Goal: Task Accomplishment & Management: Manage account settings

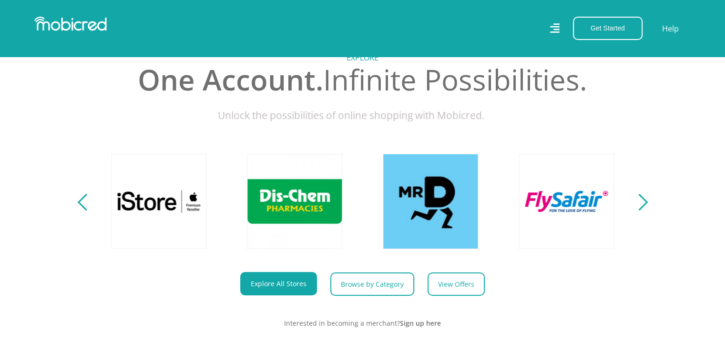
scroll to position [334, 0]
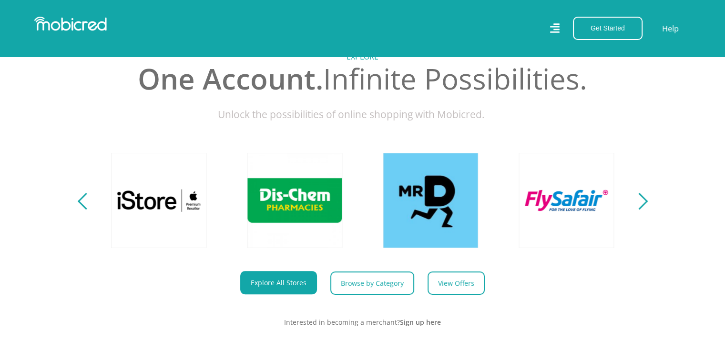
click at [639, 210] on div "Next" at bounding box center [639, 201] width 17 height 17
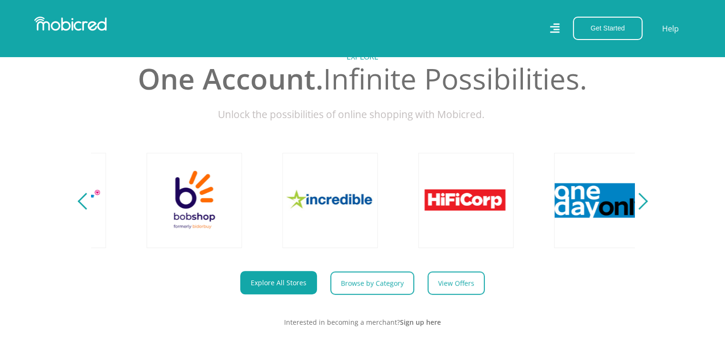
scroll to position [0, 1630]
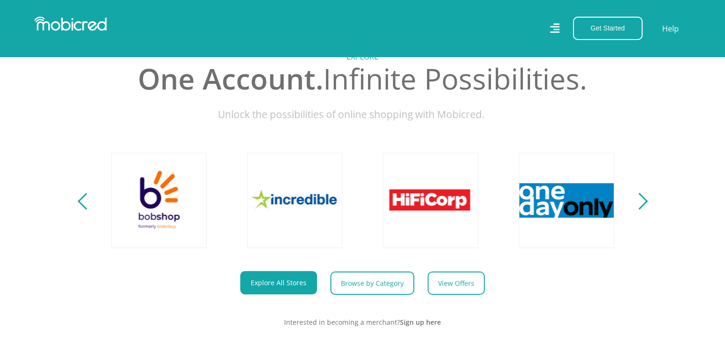
click at [641, 210] on div "Next" at bounding box center [639, 201] width 17 height 17
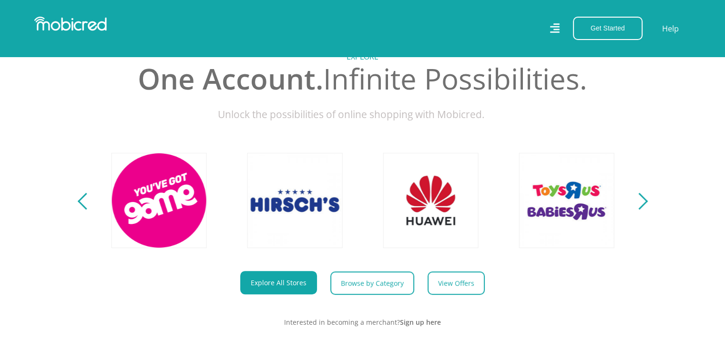
scroll to position [0, 2173]
click at [641, 210] on div "Next" at bounding box center [639, 201] width 17 height 17
click at [86, 210] on div "Previous" at bounding box center [85, 201] width 17 height 17
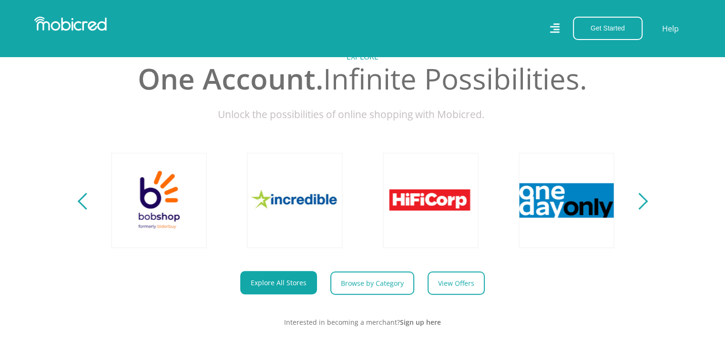
click at [84, 210] on div "Previous" at bounding box center [85, 201] width 17 height 17
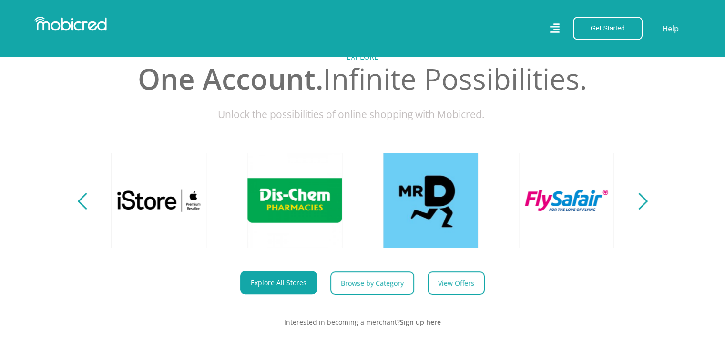
click at [84, 210] on div "Previous" at bounding box center [85, 201] width 17 height 17
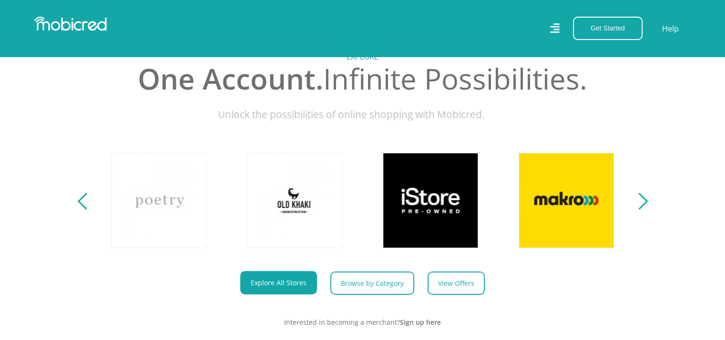
click at [84, 210] on div "Previous" at bounding box center [85, 201] width 17 height 17
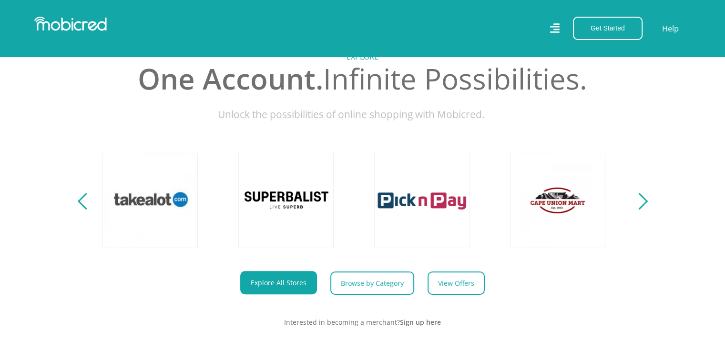
scroll to position [0, 0]
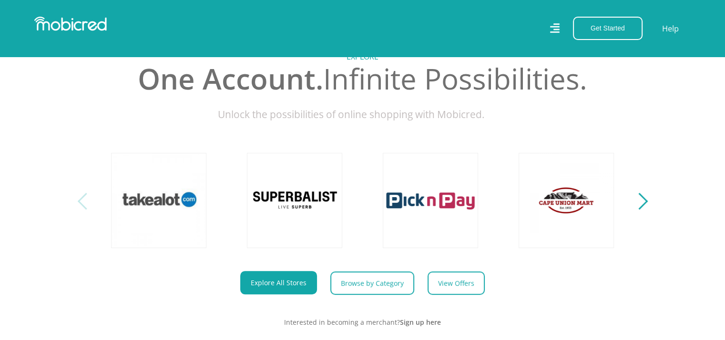
click at [84, 210] on div "Previous" at bounding box center [85, 201] width 17 height 17
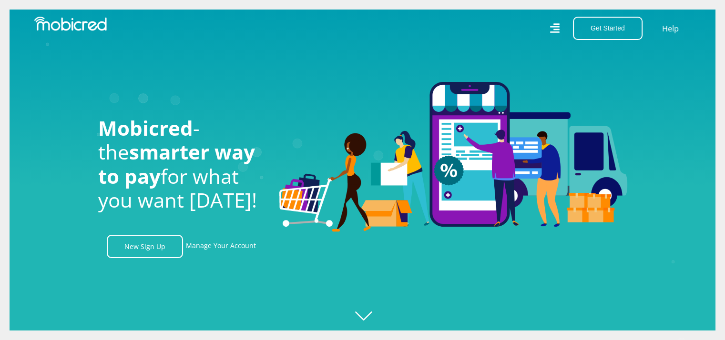
click at [368, 316] on icon "Created with Raphaël 2.3.0" at bounding box center [372, 170] width 725 height 340
click at [367, 319] on icon "Created with Raphaël 2.3.0" at bounding box center [372, 170] width 725 height 340
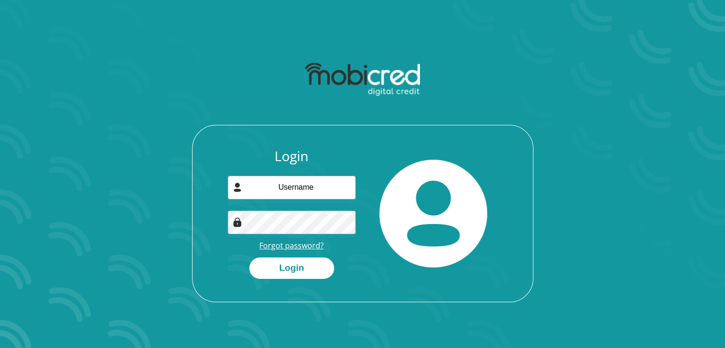
click at [293, 244] on link "Forgot password?" at bounding box center [291, 245] width 64 height 10
click at [307, 185] on input "email" at bounding box center [292, 187] width 128 height 23
type input "tshegofatso.shai@takealot.com"
click at [419, 54] on div "Login tshegofatso.shai@takealot.com Forgot password? Login" at bounding box center [362, 179] width 543 height 291
click at [293, 269] on button "Login" at bounding box center [291, 267] width 85 height 21
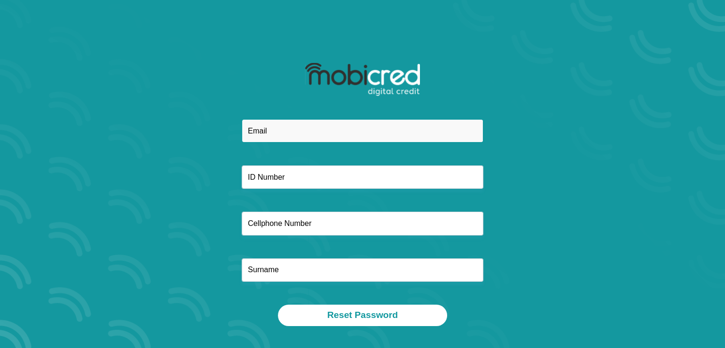
click at [278, 122] on input "email" at bounding box center [363, 130] width 242 height 23
type input "[EMAIL_ADDRESS][DOMAIN_NAME]"
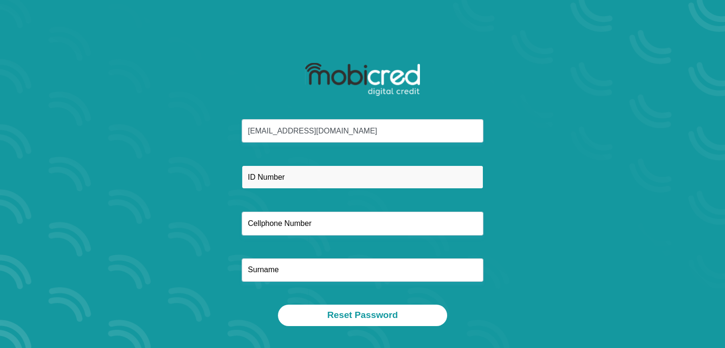
click at [263, 179] on input "text" at bounding box center [363, 176] width 242 height 23
type input "9302180245087"
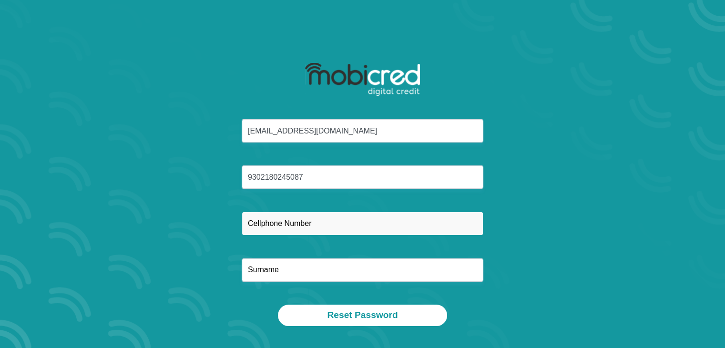
click at [273, 221] on input "text" at bounding box center [363, 223] width 242 height 23
type input "0782412767"
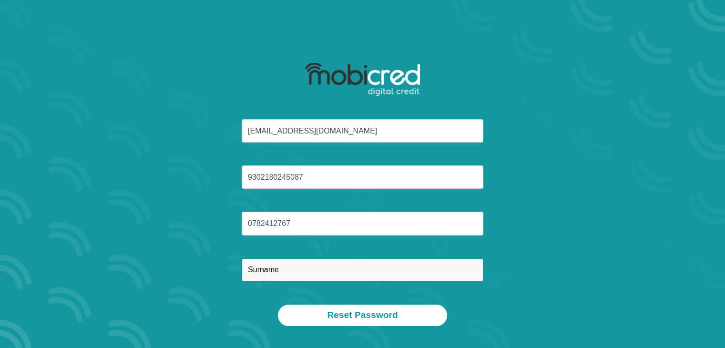
click at [291, 273] on input "text" at bounding box center [363, 269] width 242 height 23
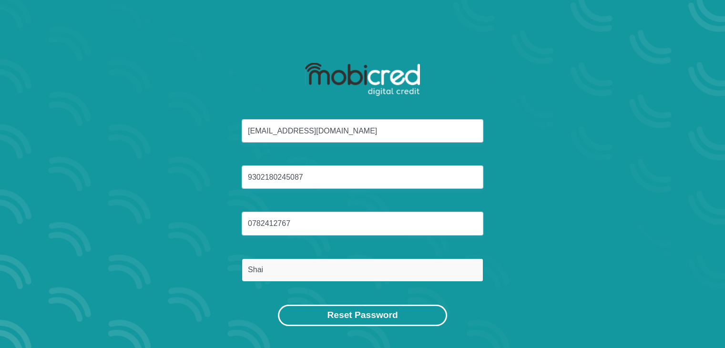
type input "Shai"
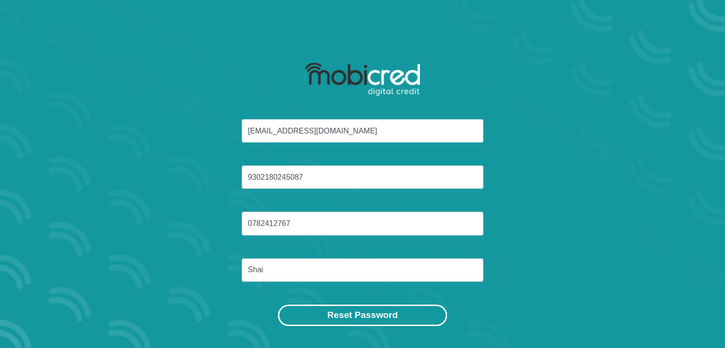
click at [339, 313] on button "Reset Password" at bounding box center [362, 315] width 169 height 21
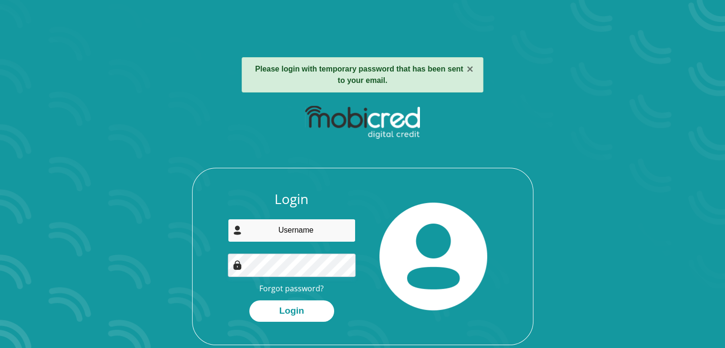
click at [310, 228] on input "email" at bounding box center [292, 230] width 128 height 23
click at [498, 131] on div "Login Forgot password? Login" at bounding box center [363, 222] width 512 height 245
click at [300, 238] on input "email" at bounding box center [292, 230] width 128 height 23
click at [187, 248] on div "Login Forgot password? Login" at bounding box center [363, 222] width 512 height 245
click at [306, 235] on input "email" at bounding box center [292, 230] width 128 height 23
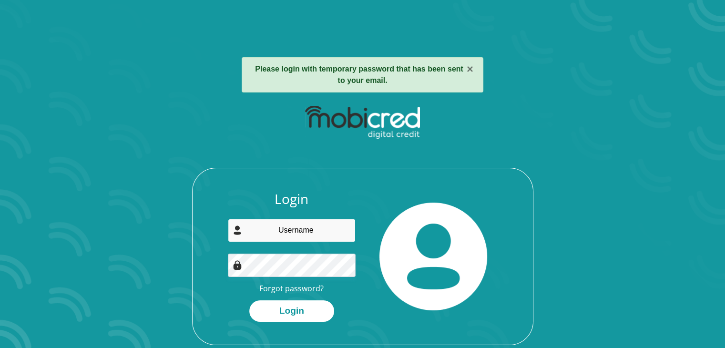
click at [275, 225] on input "email" at bounding box center [292, 230] width 128 height 23
type input "tshegofatsoshai1@gmail.com"
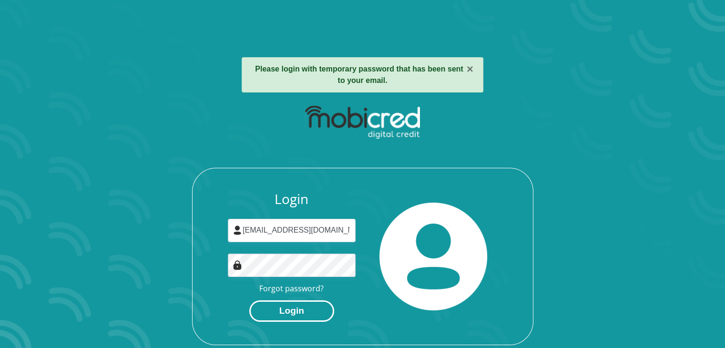
click at [305, 315] on button "Login" at bounding box center [291, 310] width 85 height 21
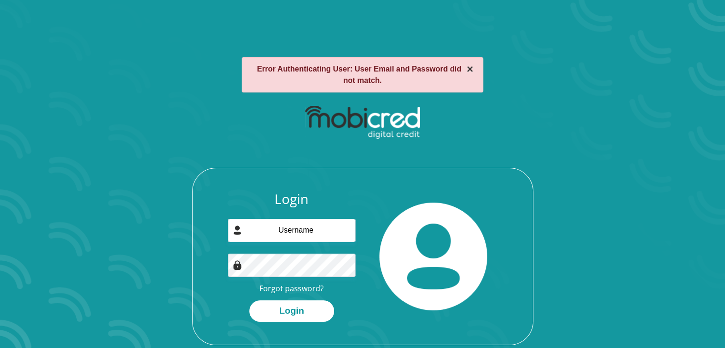
click at [469, 70] on button "×" at bounding box center [470, 68] width 7 height 11
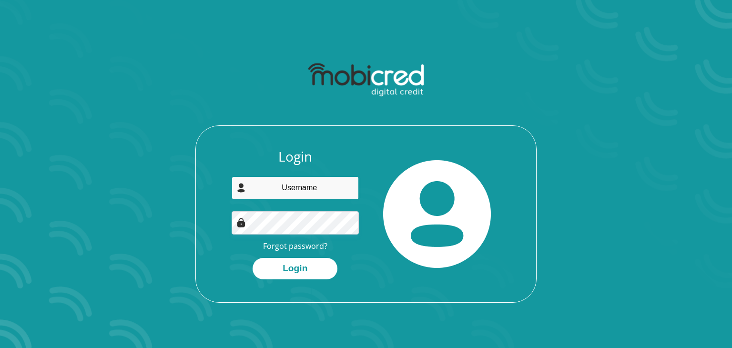
click at [316, 191] on input "email" at bounding box center [296, 187] width 128 height 23
click at [327, 71] on img at bounding box center [365, 79] width 115 height 33
click at [295, 191] on input "email" at bounding box center [296, 187] width 128 height 23
type input "tshegofats"
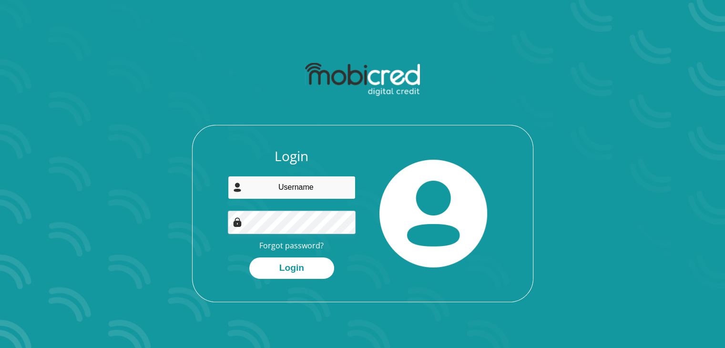
drag, startPoint x: 0, startPoint y: 0, endPoint x: 295, endPoint y: 191, distance: 351.1
click at [295, 191] on input "email" at bounding box center [292, 187] width 128 height 23
type input "tshegofatsoshai1@gmail.com"
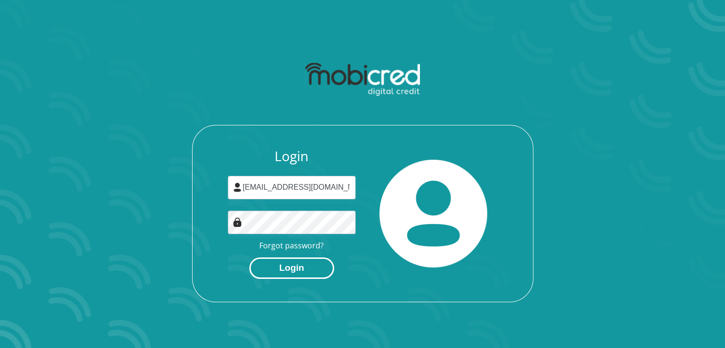
click at [289, 267] on button "Login" at bounding box center [291, 267] width 85 height 21
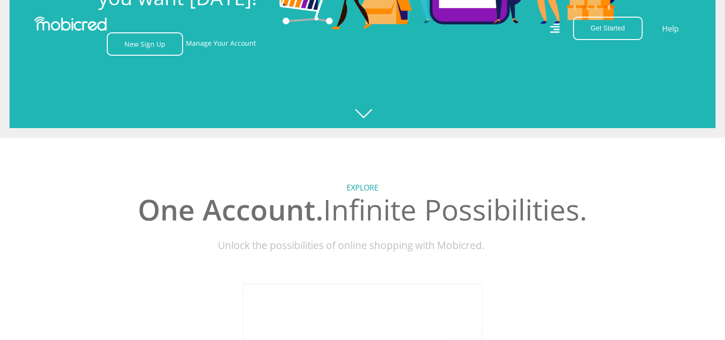
scroll to position [191, 0]
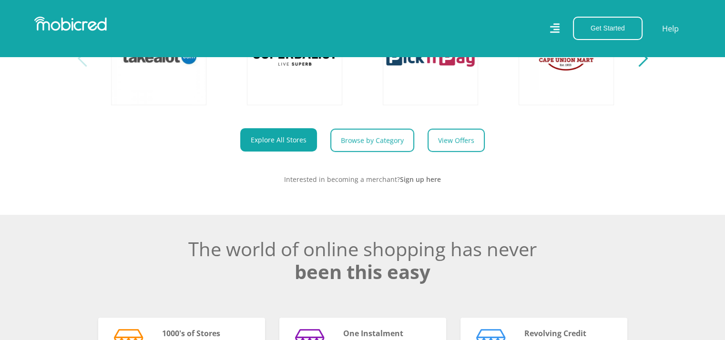
scroll to position [0, 0]
click at [443, 78] on link at bounding box center [431, 57] width 112 height 112
click at [430, 87] on link at bounding box center [431, 57] width 112 height 112
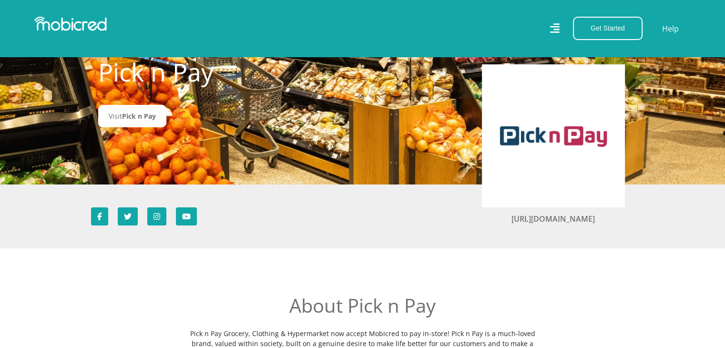
scroll to position [48, 0]
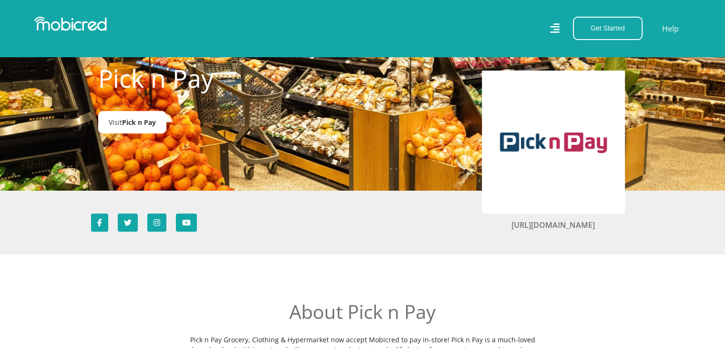
click at [139, 118] on span "Pick n Pay" at bounding box center [139, 122] width 34 height 9
